Goal: Task Accomplishment & Management: Manage account settings

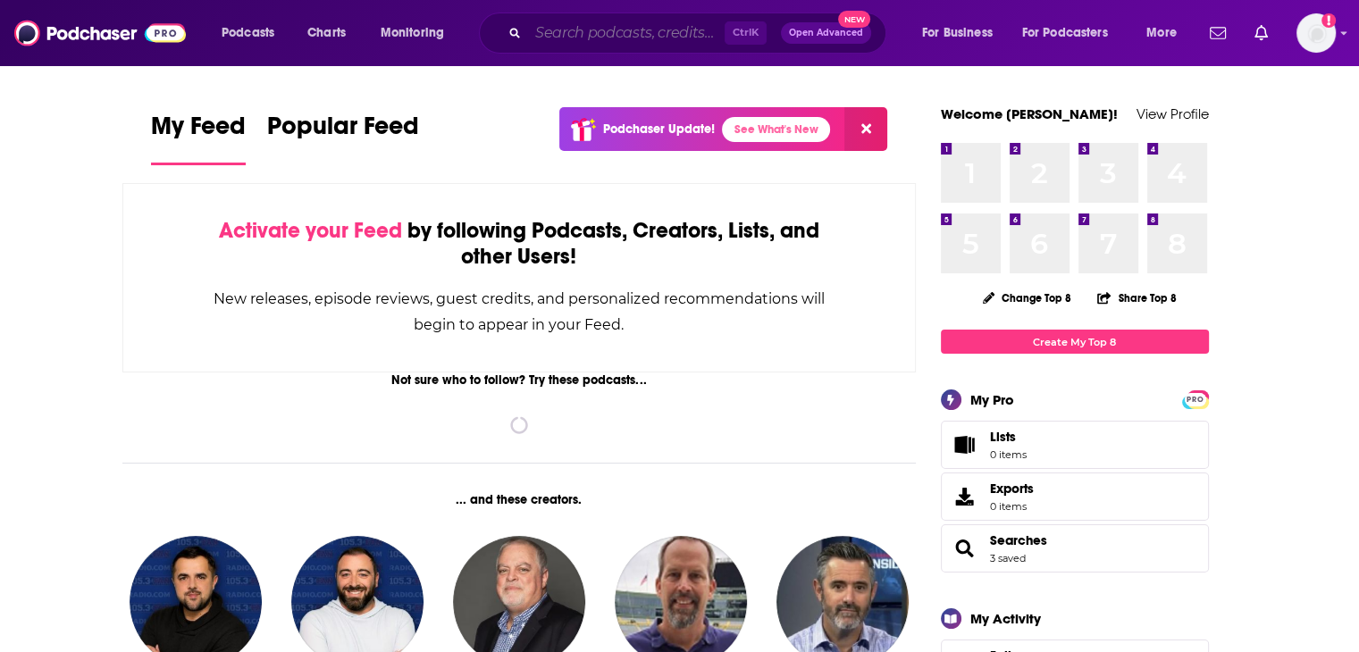
click at [658, 32] on input "Search podcasts, credits, & more..." at bounding box center [626, 33] width 197 height 29
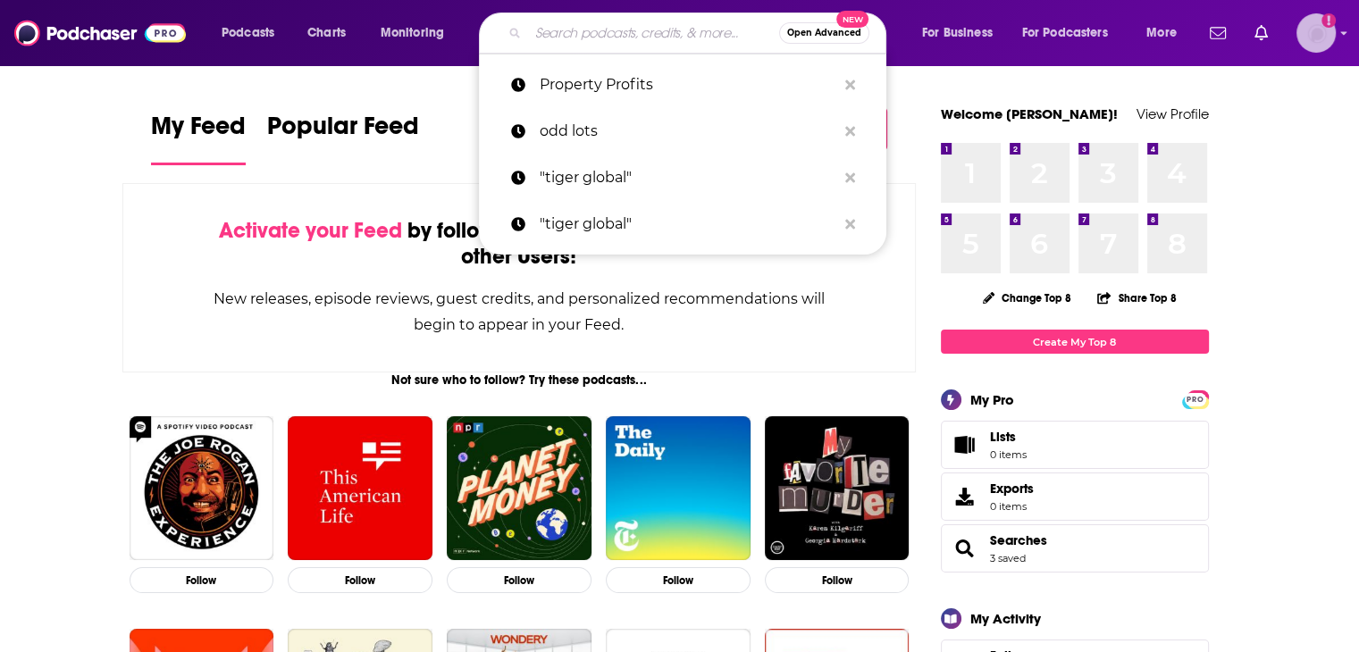
click at [1328, 34] on img "Logged in as nbaderrubenstein" at bounding box center [1316, 32] width 39 height 39
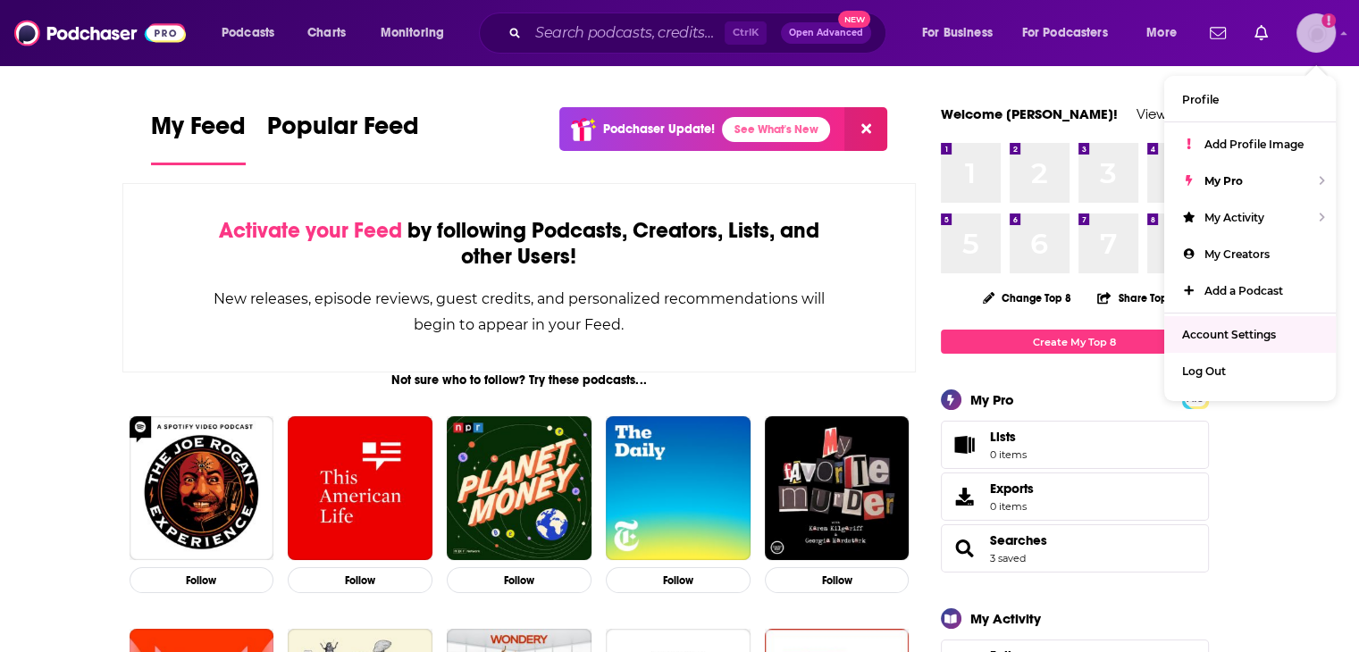
click at [1237, 341] on span "Account Settings" at bounding box center [1229, 334] width 94 height 13
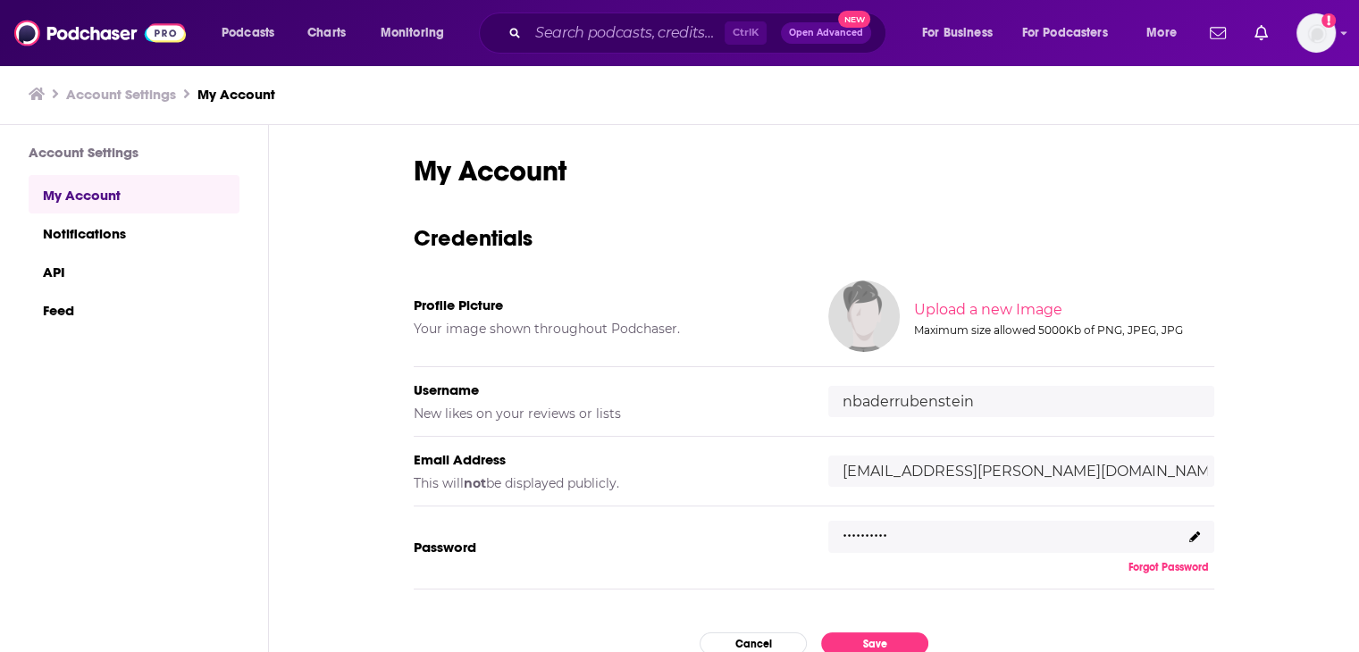
click at [1192, 533] on icon at bounding box center [1195, 537] width 11 height 11
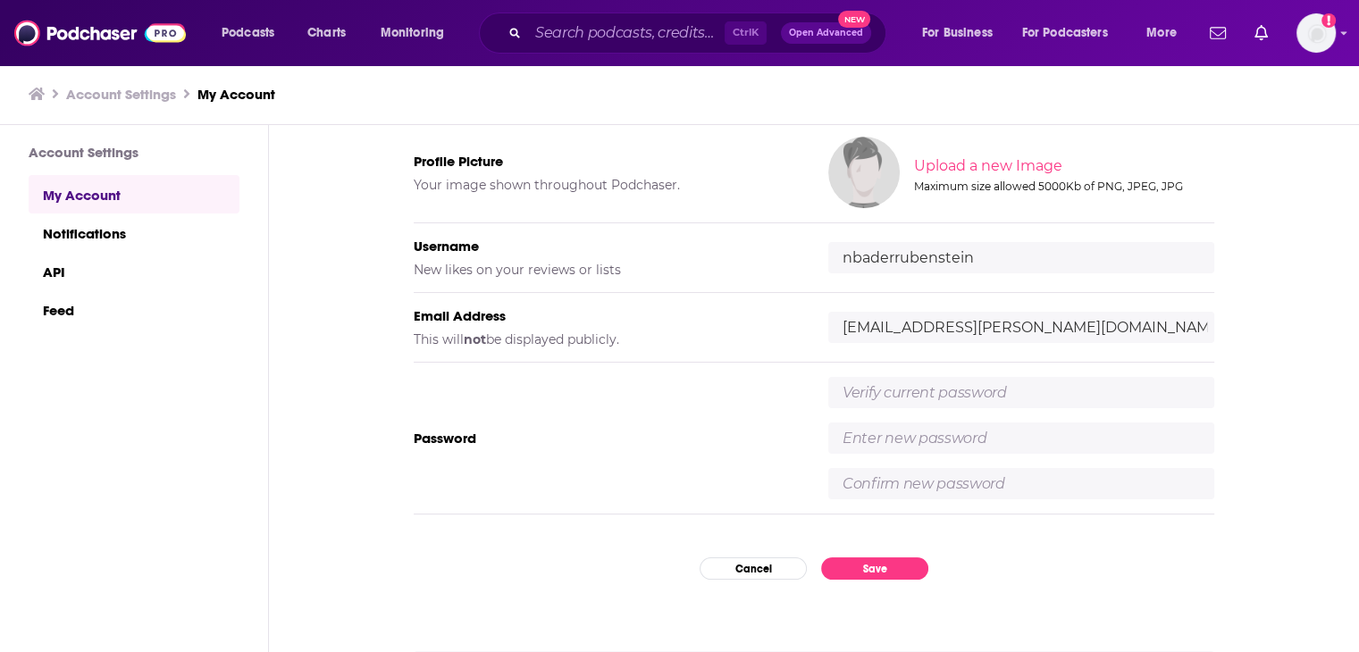
scroll to position [208, 0]
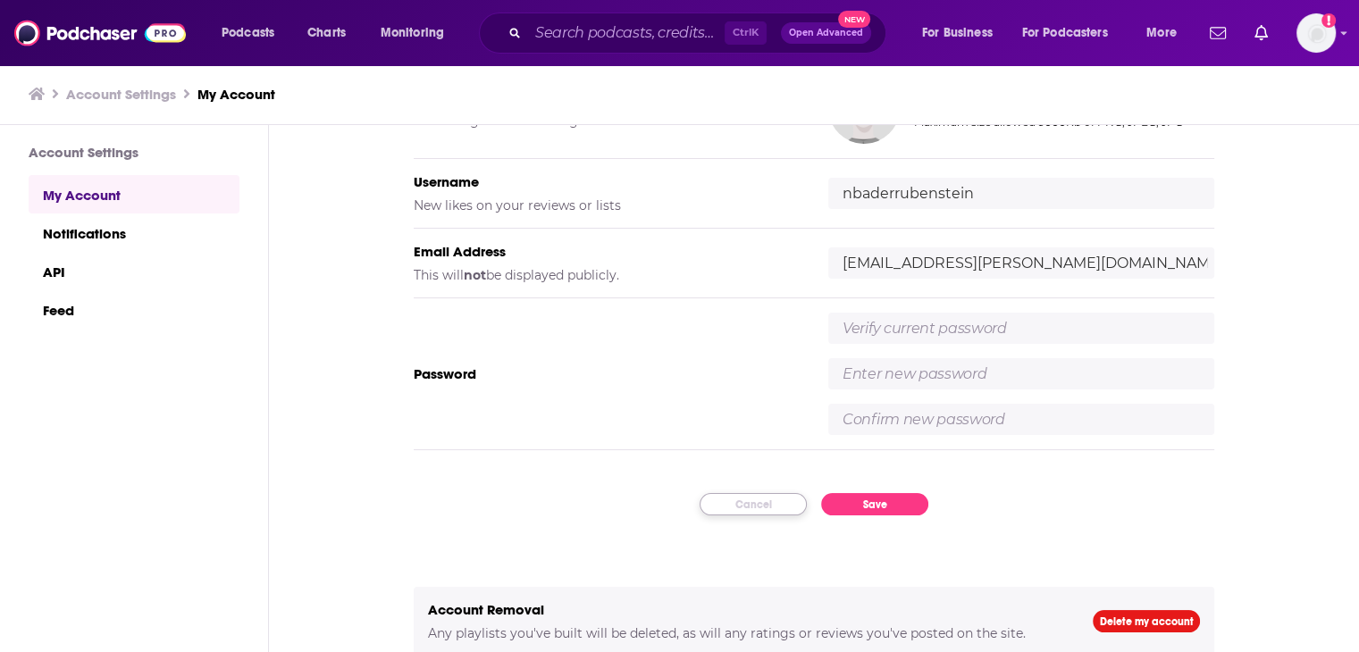
click at [772, 511] on button "Cancel" at bounding box center [753, 504] width 107 height 22
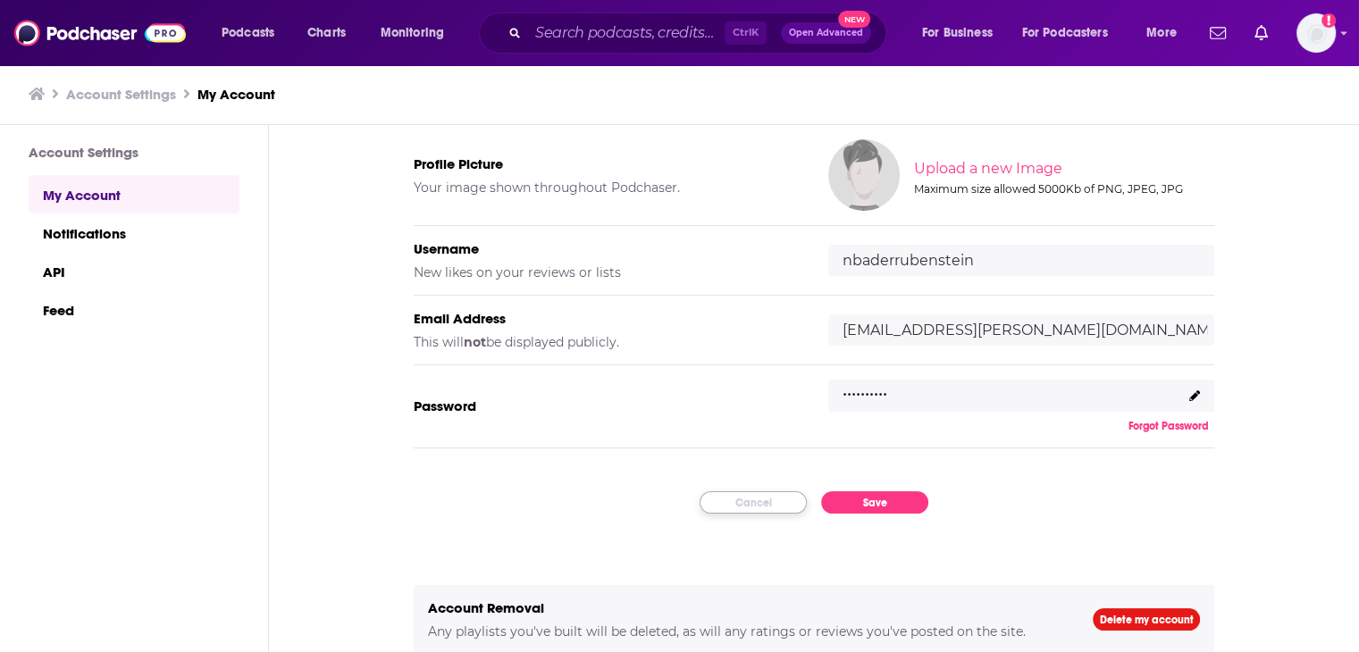
scroll to position [139, 0]
click at [868, 406] on div ".........." at bounding box center [1022, 398] width 386 height 32
click at [872, 399] on p ".........." at bounding box center [865, 390] width 45 height 26
click at [872, 398] on p ".........." at bounding box center [865, 390] width 45 height 26
click at [1190, 392] on icon at bounding box center [1195, 397] width 11 height 11
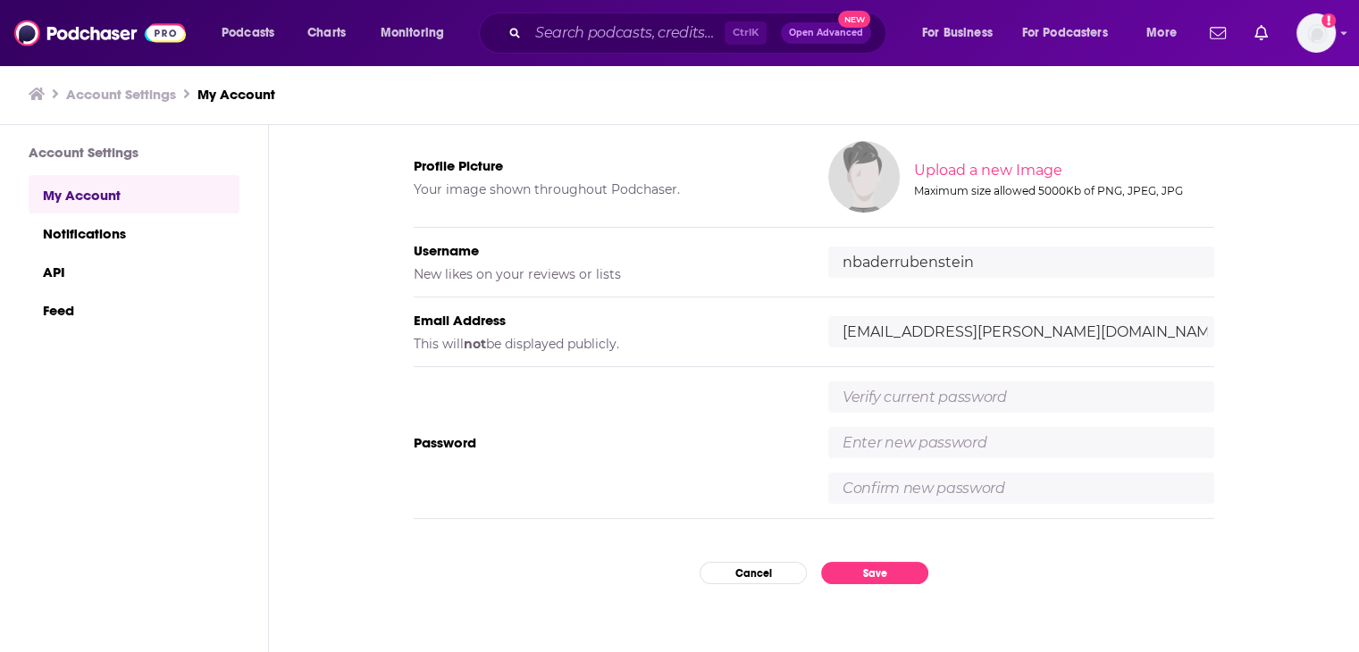
click at [960, 390] on input "text" at bounding box center [1022, 397] width 386 height 31
click at [760, 571] on div "My Account Credentials Profile Picture Your image shown throughout Podchaser. U…" at bounding box center [814, 389] width 1090 height 529
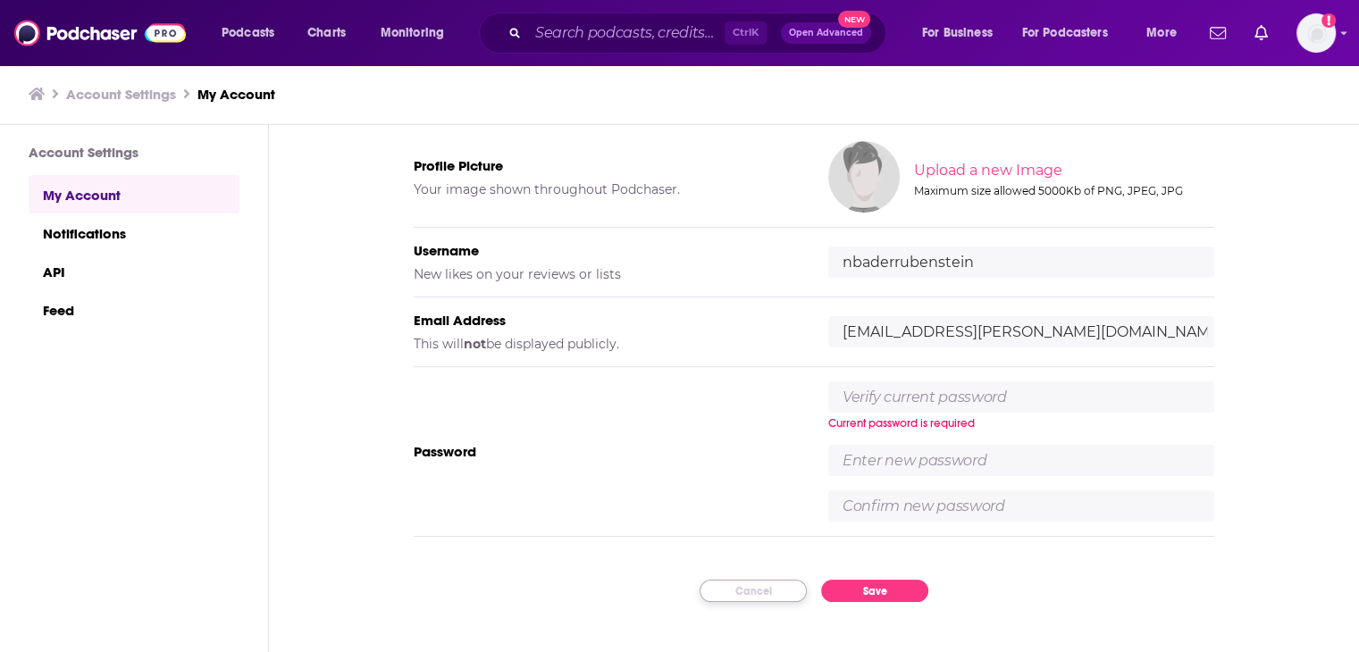
click at [778, 587] on button "Cancel" at bounding box center [753, 591] width 107 height 22
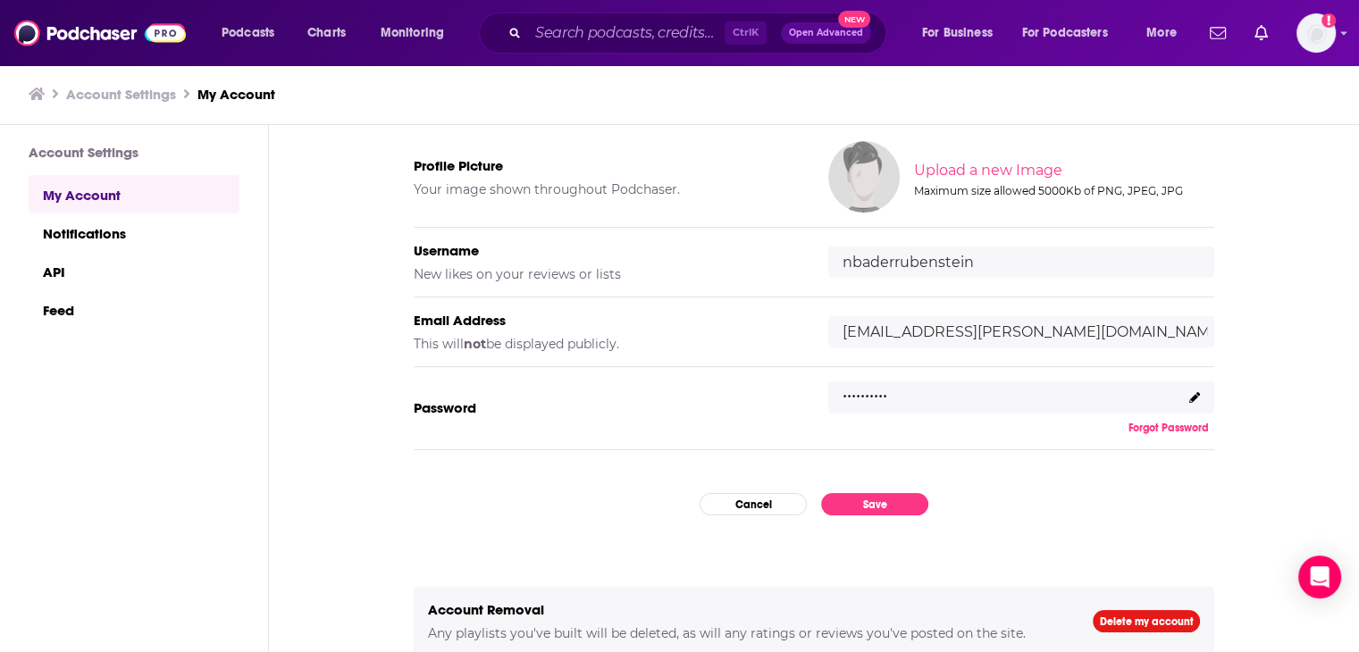
click at [1165, 429] on button "Forgot Password" at bounding box center [1168, 428] width 91 height 14
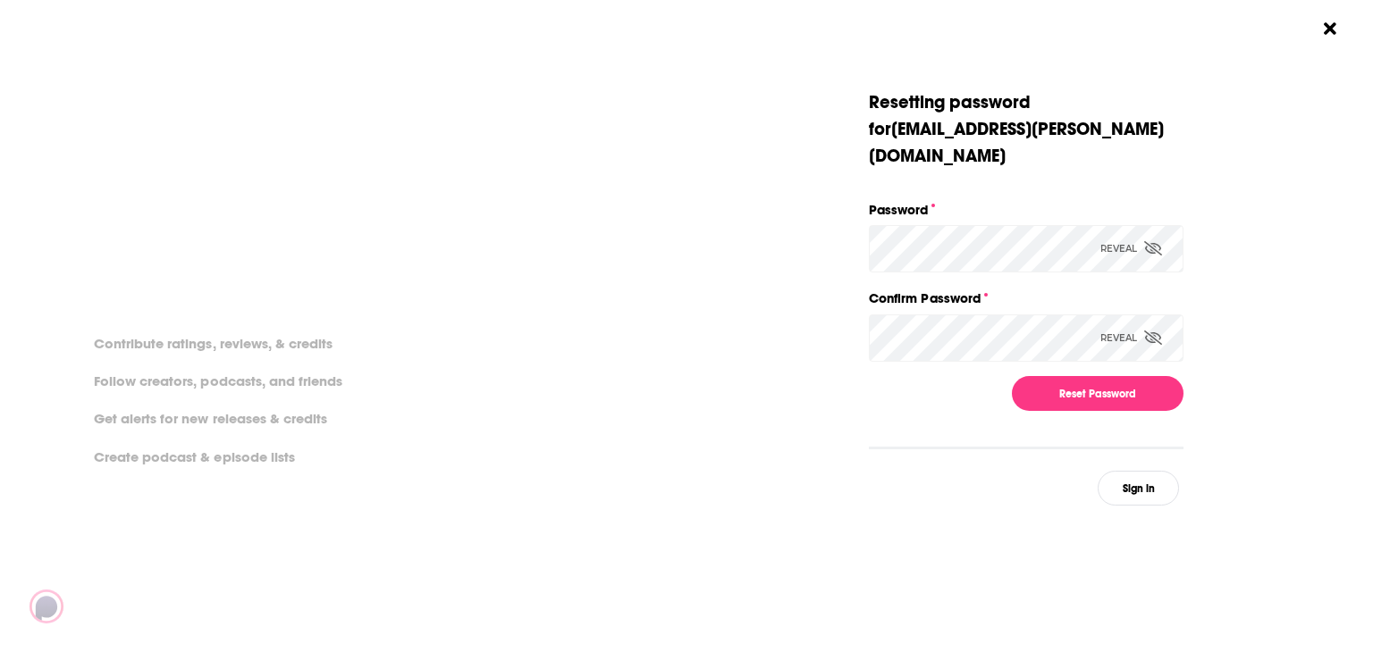
click at [1112, 225] on div "Reveal" at bounding box center [1131, 248] width 62 height 47
drag, startPoint x: 1301, startPoint y: 315, endPoint x: 1216, endPoint y: 319, distance: 85.0
click at [1298, 315] on div "Dialog" at bounding box center [1340, 297] width 315 height 416
click at [1130, 315] on div "Reveal" at bounding box center [1131, 338] width 62 height 47
click at [1098, 376] on button "Reset Password" at bounding box center [1098, 393] width 172 height 35
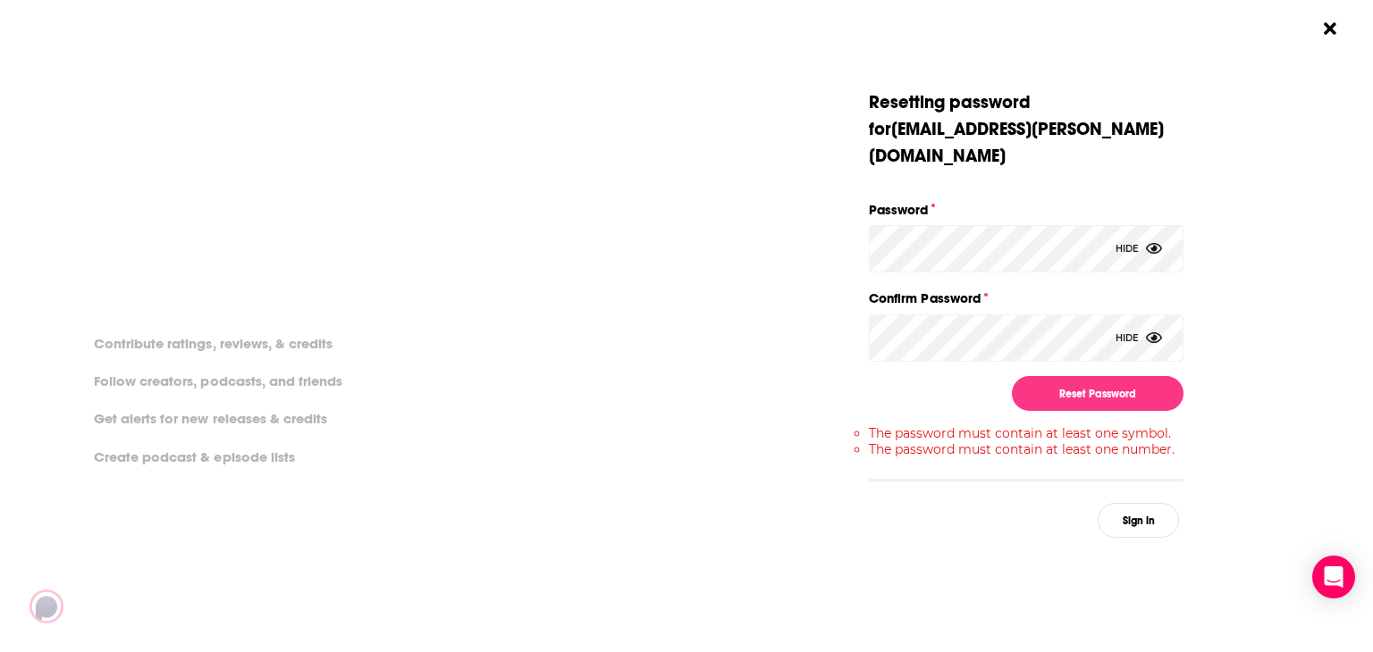
click at [870, 376] on div "Reset Password" at bounding box center [1026, 393] width 315 height 35
click at [1047, 376] on button "Reset Password" at bounding box center [1098, 393] width 172 height 35
click at [1129, 376] on button "Reset Password" at bounding box center [1098, 393] width 172 height 35
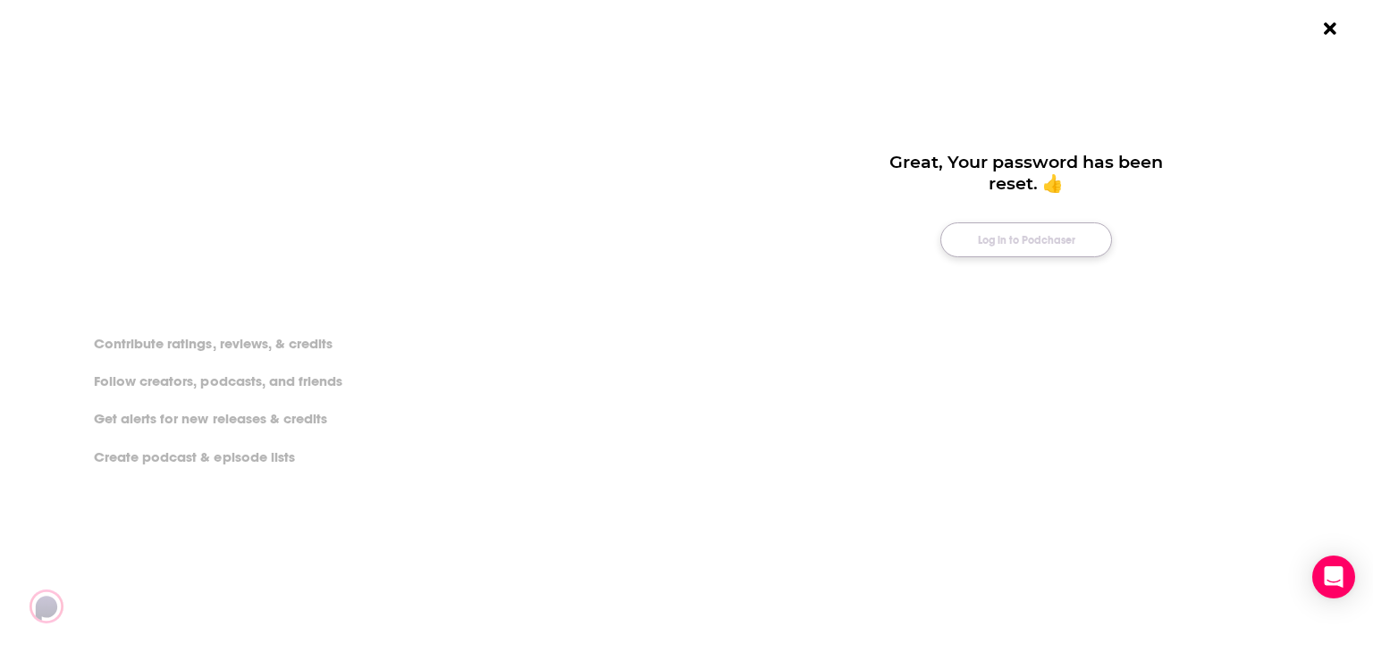
click at [1036, 243] on button "Log in to Podchaser" at bounding box center [1026, 240] width 172 height 35
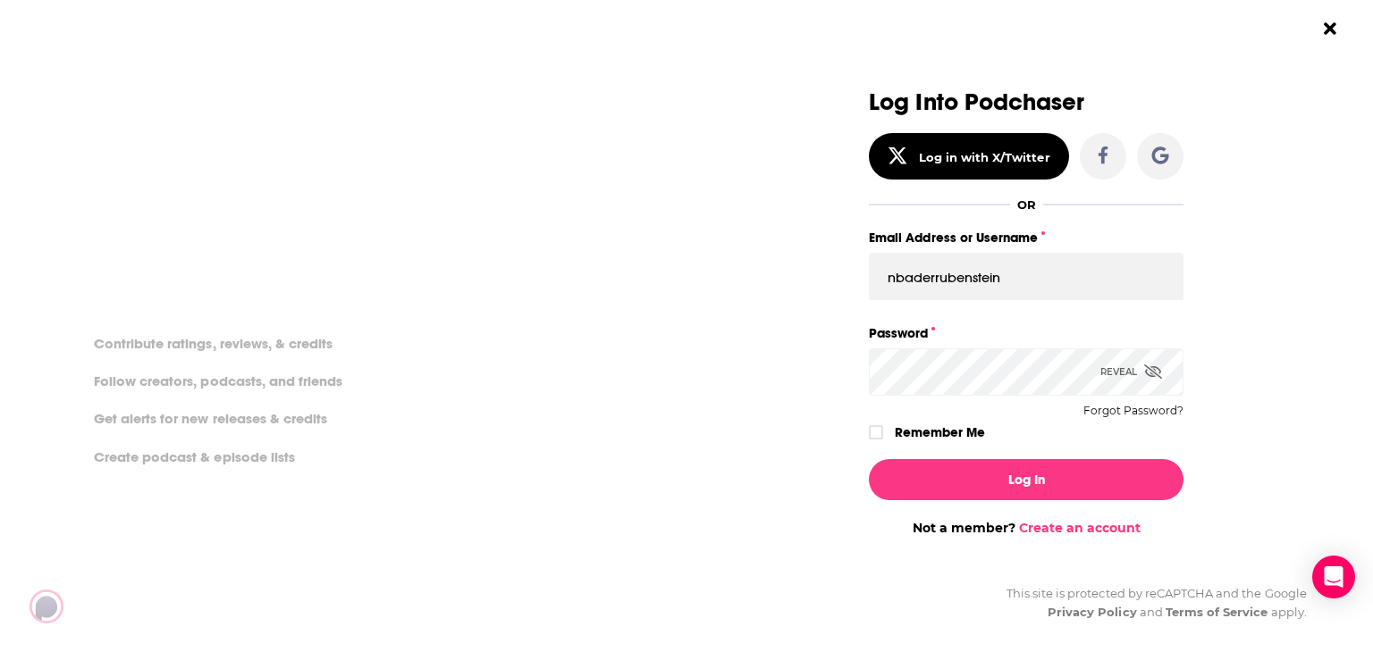
click at [869, 459] on button "Log In" at bounding box center [1026, 479] width 315 height 41
